Goal: Transaction & Acquisition: Download file/media

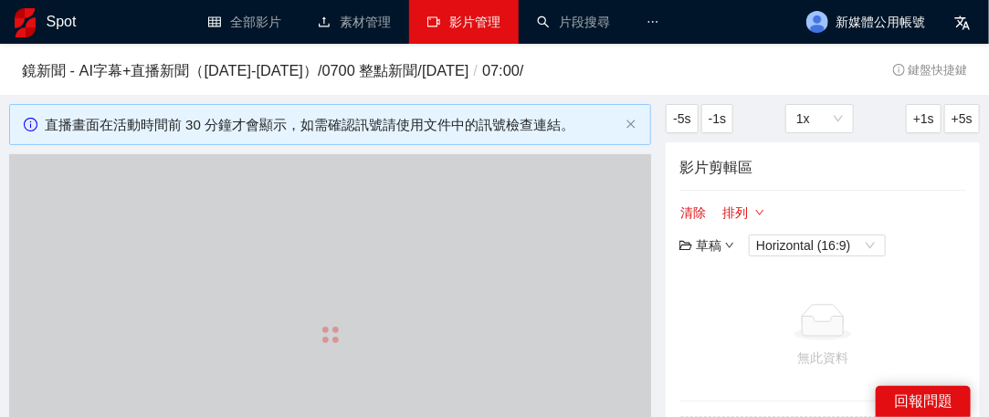
click at [466, 15] on link "影片管理" at bounding box center [464, 22] width 73 height 15
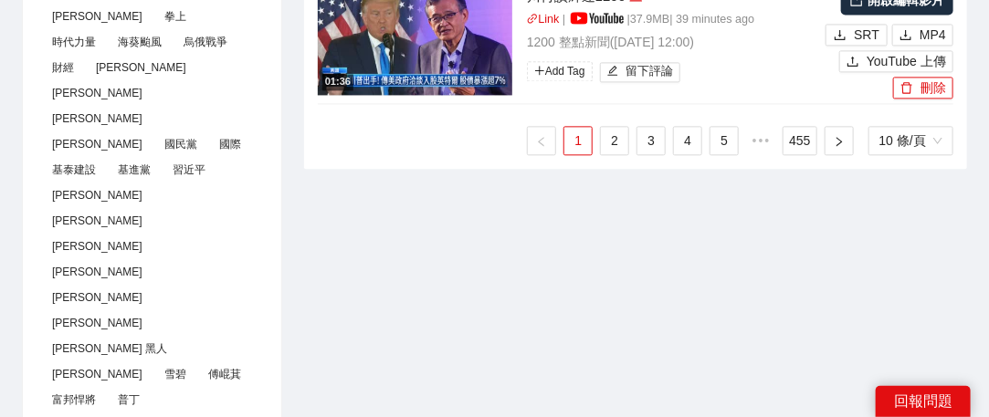
scroll to position [1279, 0]
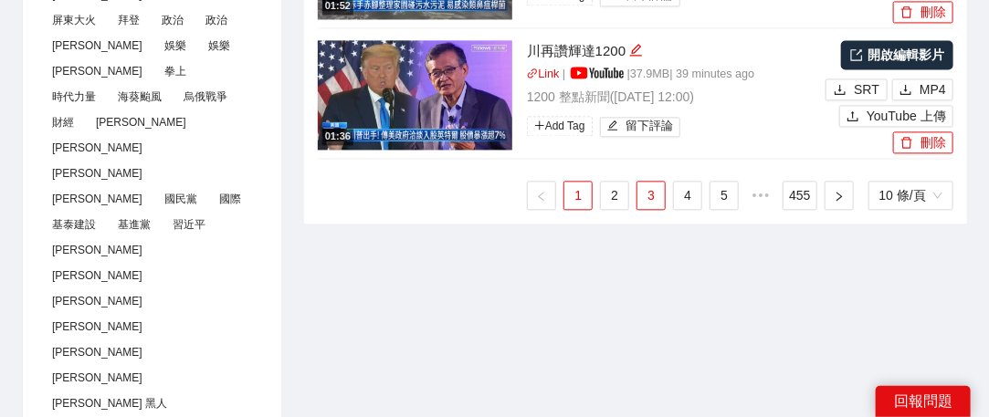
click at [657, 193] on link "3" at bounding box center [651, 195] width 27 height 27
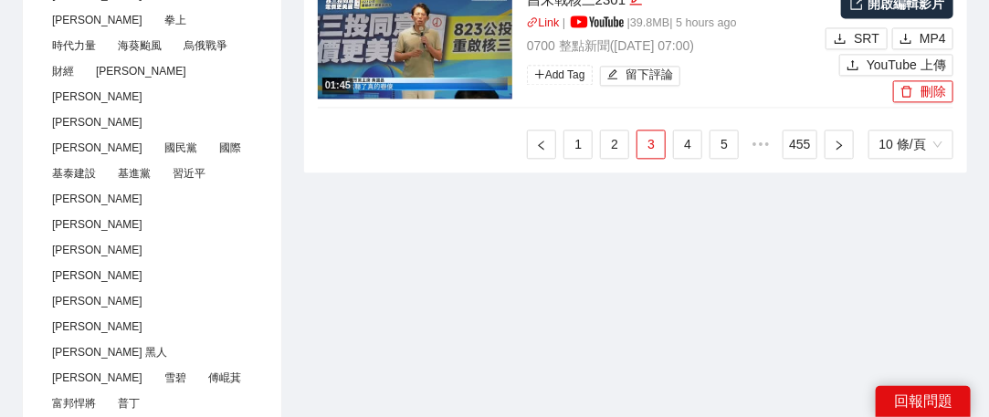
scroll to position [1370, 0]
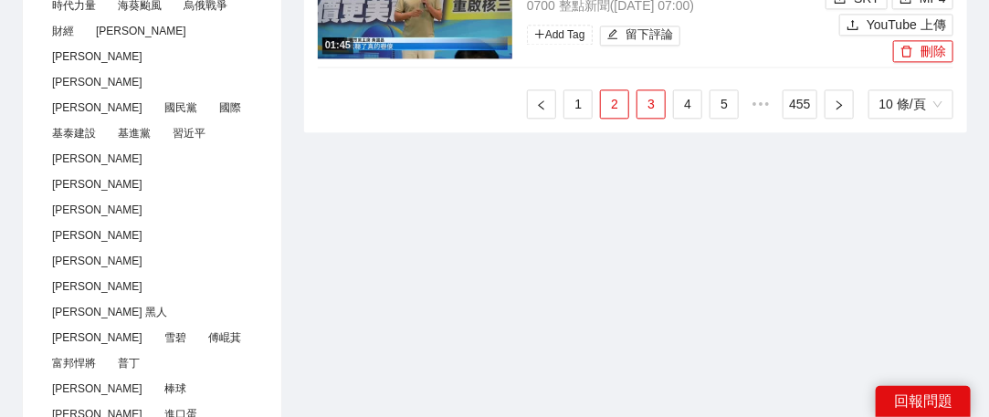
click at [616, 109] on link "2" at bounding box center [614, 103] width 27 height 27
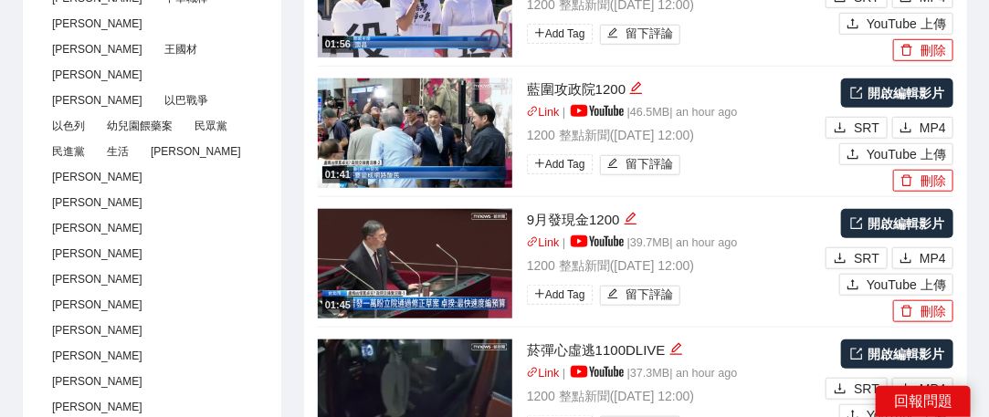
scroll to position [365, 0]
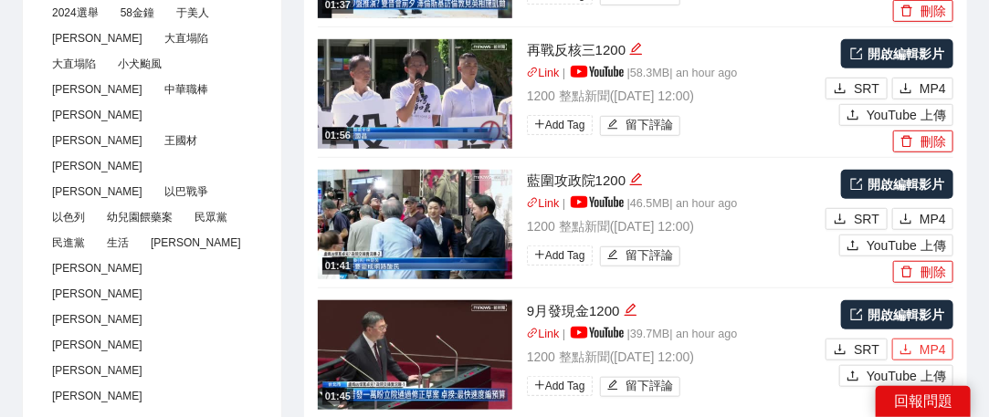
click at [939, 345] on span "MP4" at bounding box center [933, 350] width 26 height 20
click at [932, 216] on span "MP4" at bounding box center [933, 219] width 26 height 20
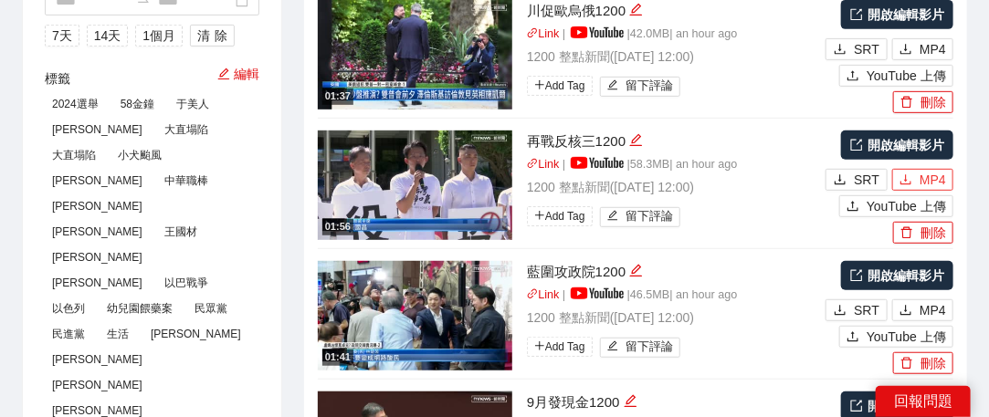
click at [924, 180] on span "MP4" at bounding box center [933, 180] width 26 height 20
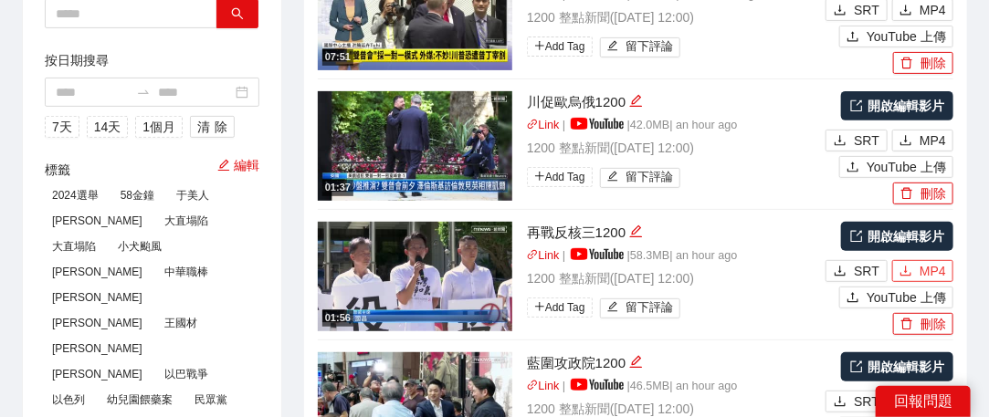
scroll to position [0, 0]
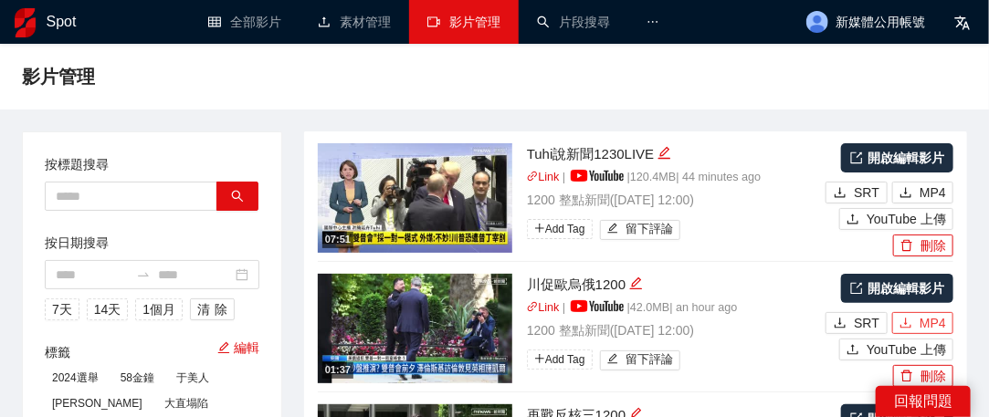
click at [929, 324] on span "MP4" at bounding box center [933, 323] width 26 height 20
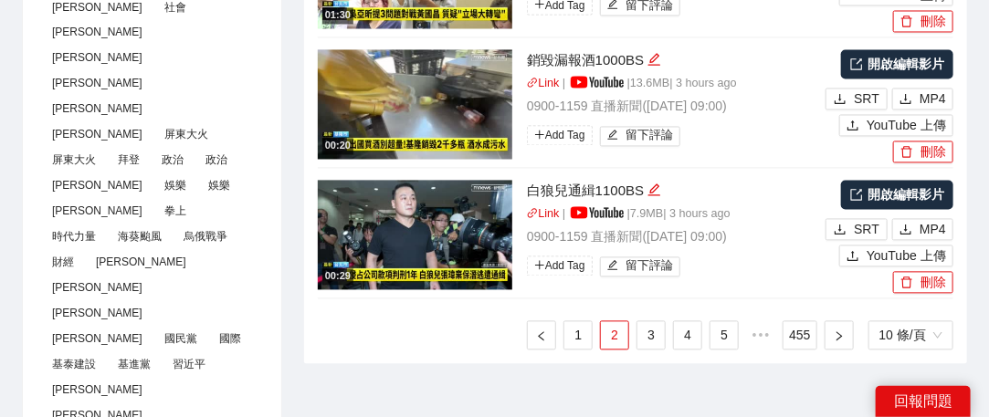
scroll to position [1188, 0]
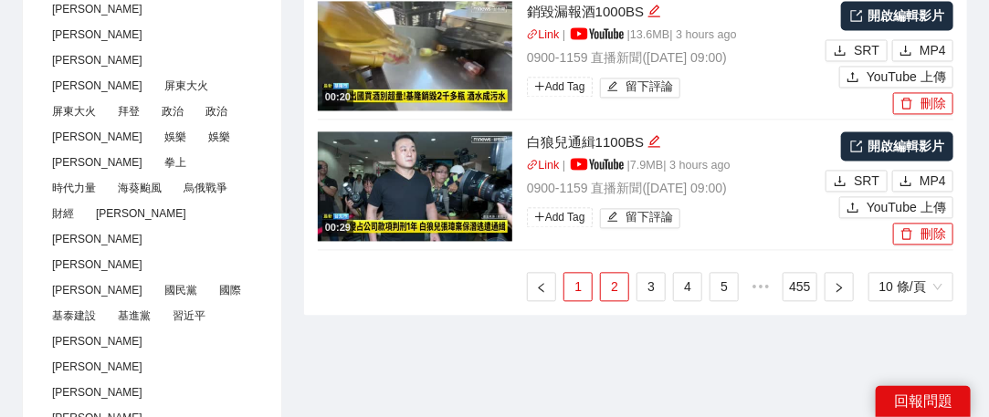
click at [586, 281] on link "1" at bounding box center [578, 286] width 27 height 27
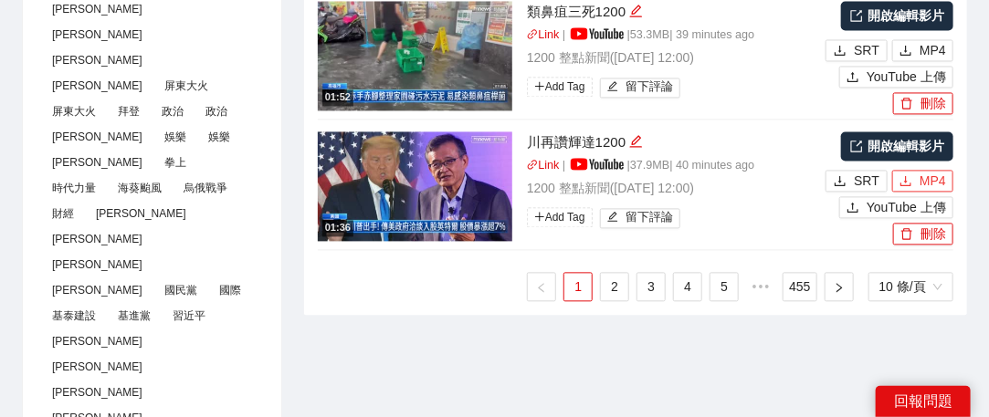
click at [926, 179] on span "MP4" at bounding box center [933, 181] width 26 height 20
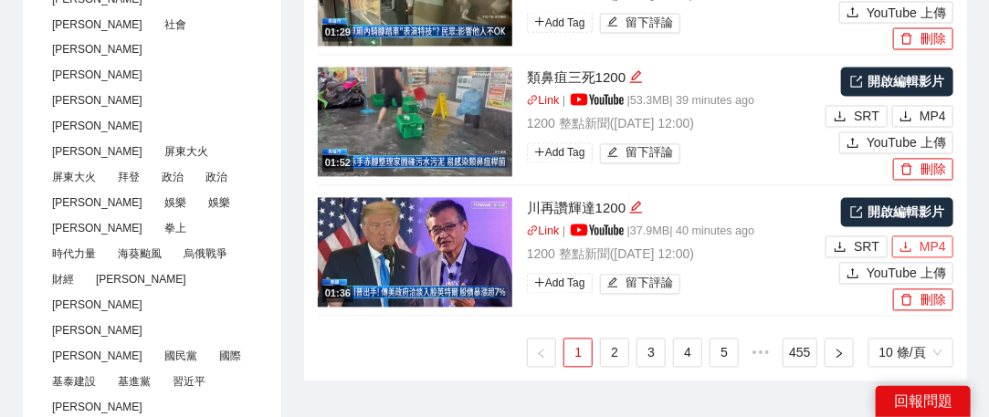
scroll to position [1096, 0]
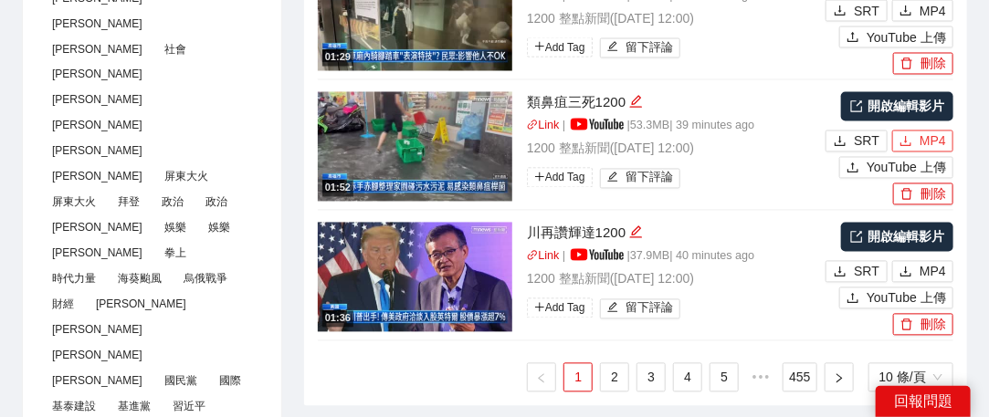
click at [930, 138] on span "MP4" at bounding box center [933, 142] width 26 height 20
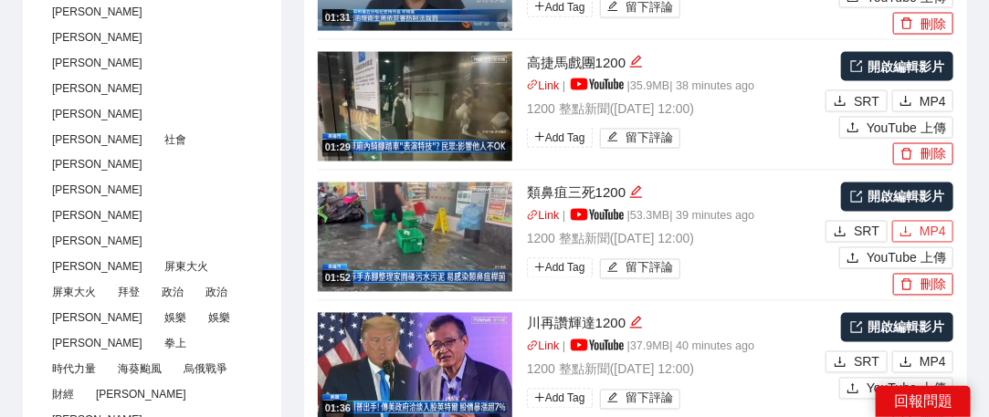
scroll to position [913, 0]
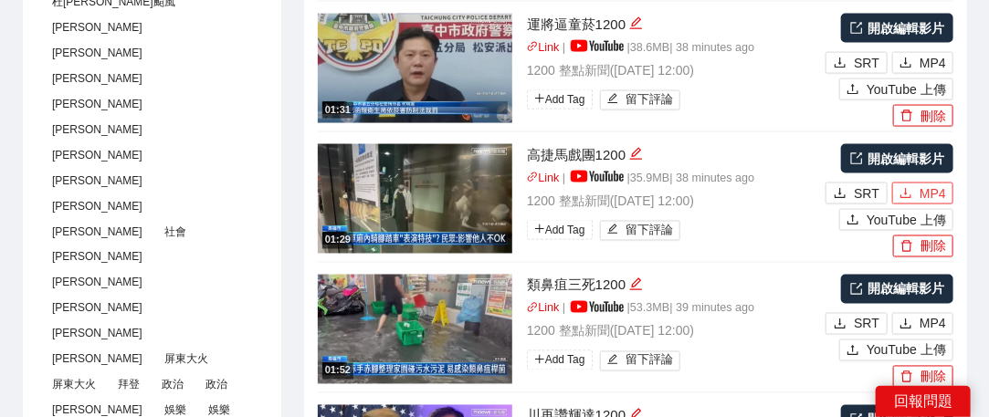
click at [944, 194] on span "MP4" at bounding box center [933, 194] width 26 height 20
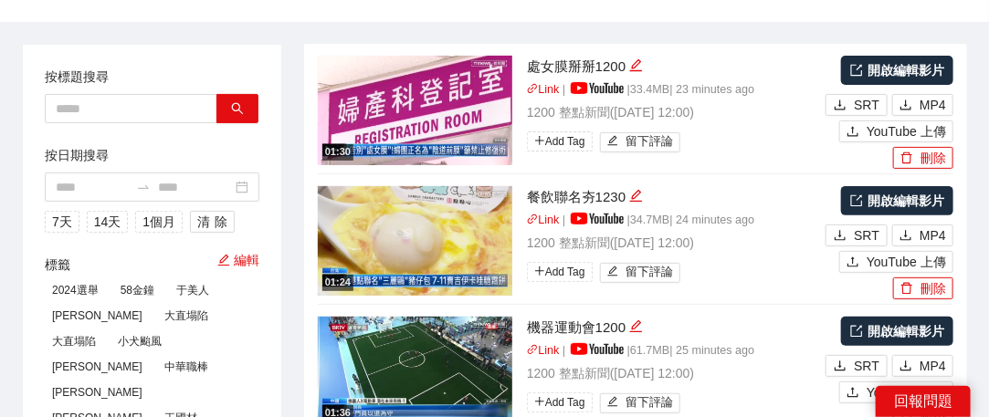
scroll to position [183, 0]
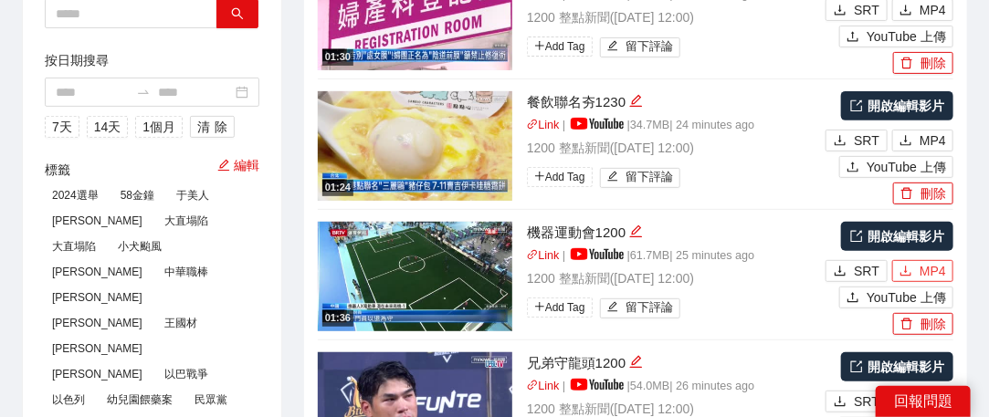
click at [923, 265] on span "MP4" at bounding box center [933, 271] width 26 height 20
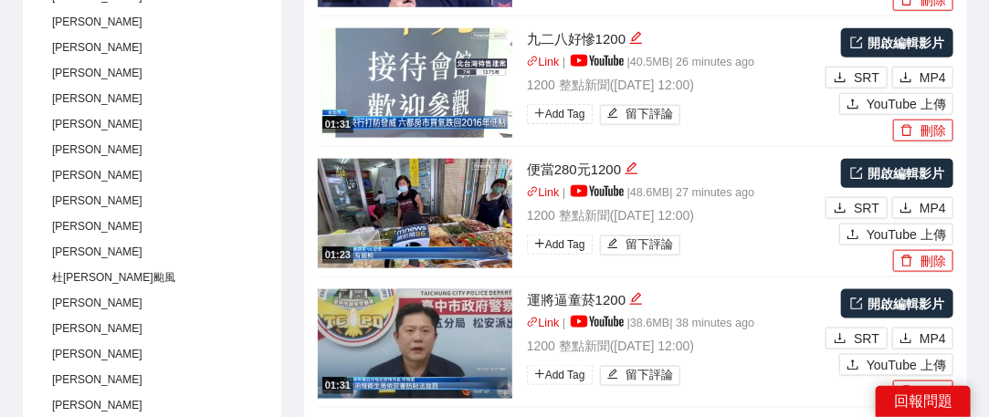
scroll to position [639, 0]
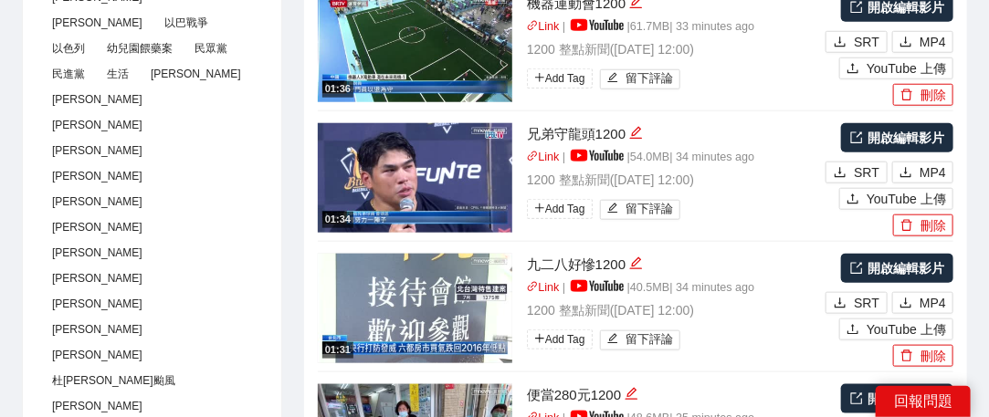
scroll to position [548, 0]
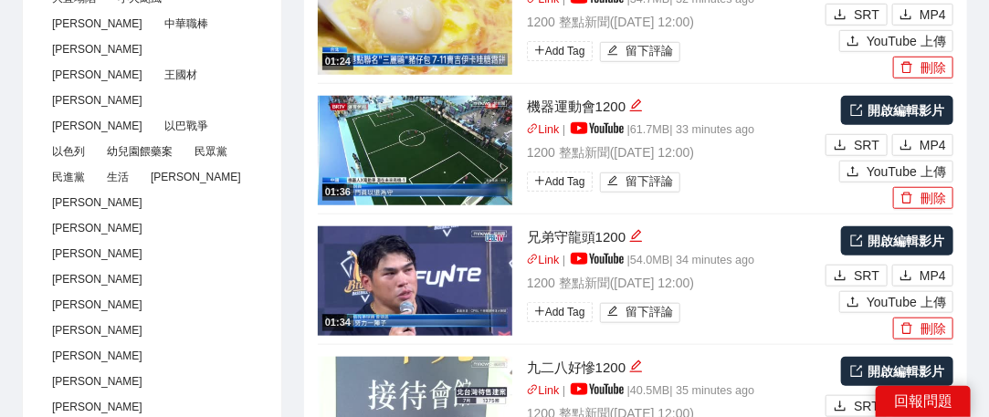
scroll to position [457, 0]
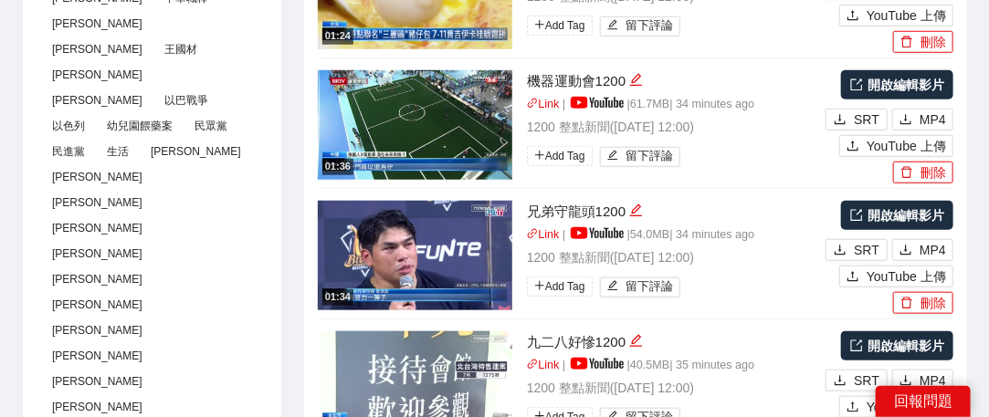
drag, startPoint x: 0, startPoint y: 209, endPoint x: 23, endPoint y: 132, distance: 80.1
drag, startPoint x: 0, startPoint y: 121, endPoint x: 5, endPoint y: 109, distance: 13.1
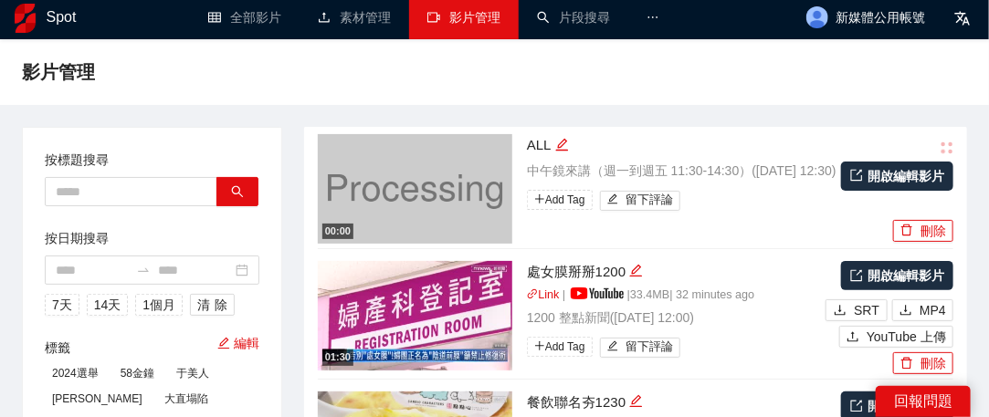
scroll to position [0, 0]
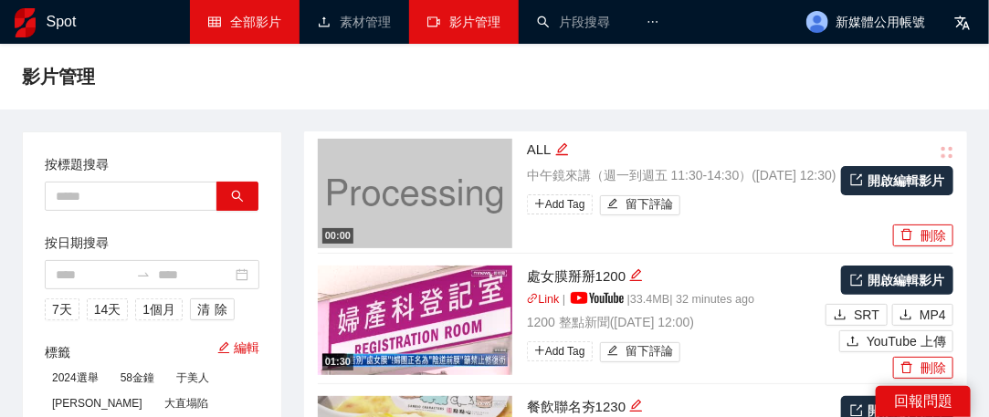
click at [265, 26] on link "全部影片" at bounding box center [244, 22] width 73 height 15
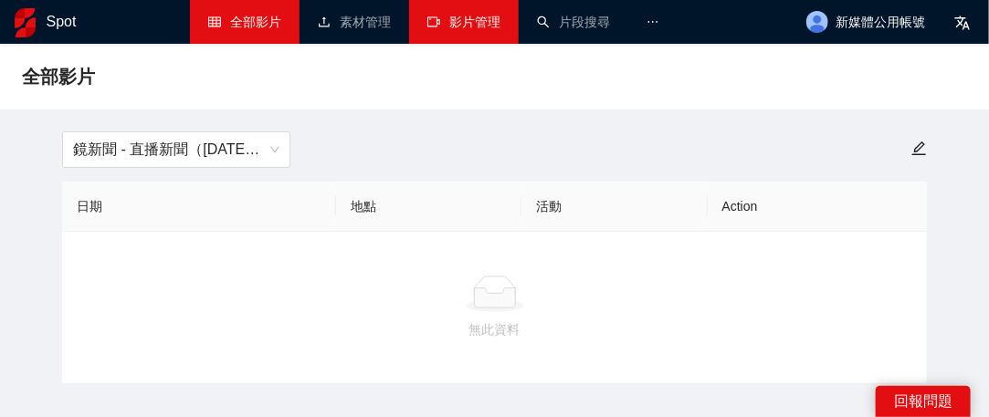
click at [439, 24] on link "影片管理" at bounding box center [464, 22] width 73 height 15
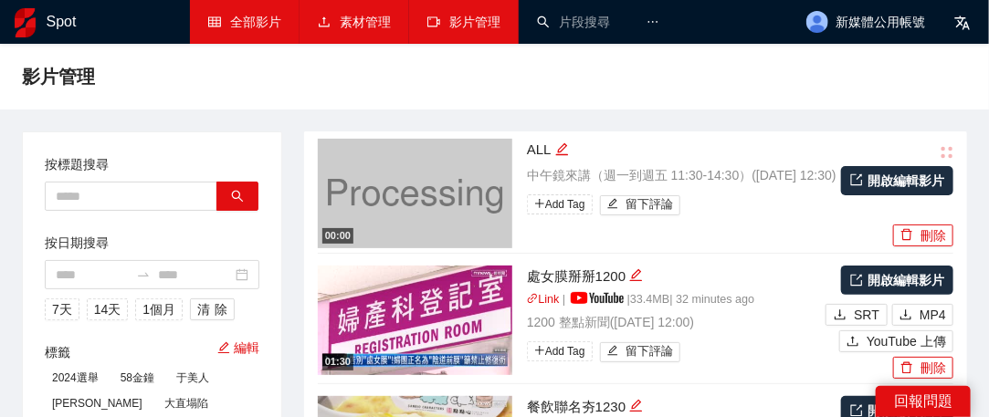
click at [345, 24] on link "素材管理" at bounding box center [354, 22] width 73 height 15
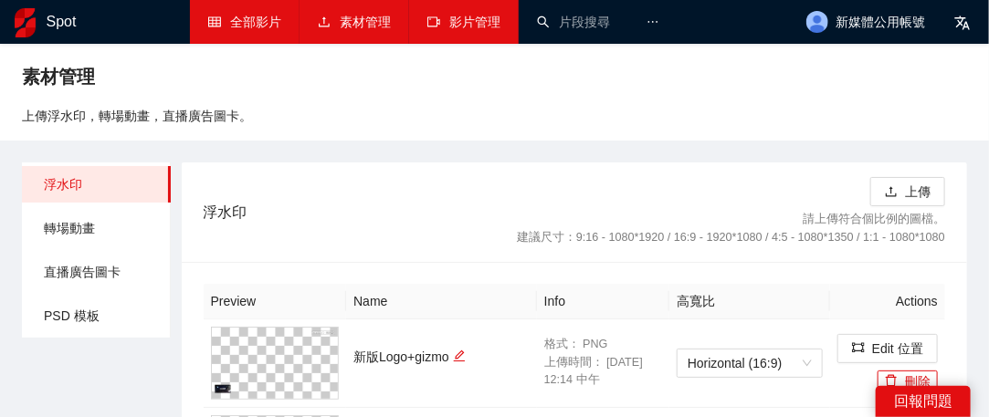
click at [468, 24] on link "影片管理" at bounding box center [464, 22] width 73 height 15
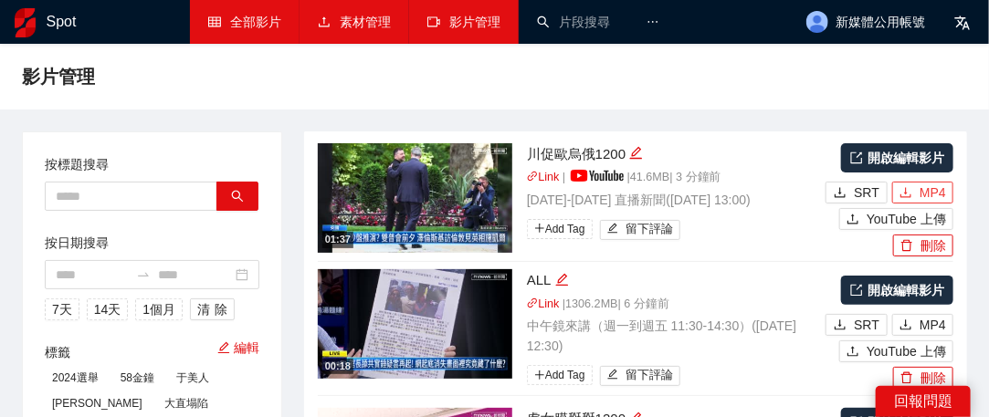
click at [916, 185] on button "MP4" at bounding box center [922, 193] width 61 height 22
